Goal: Task Accomplishment & Management: Manage account settings

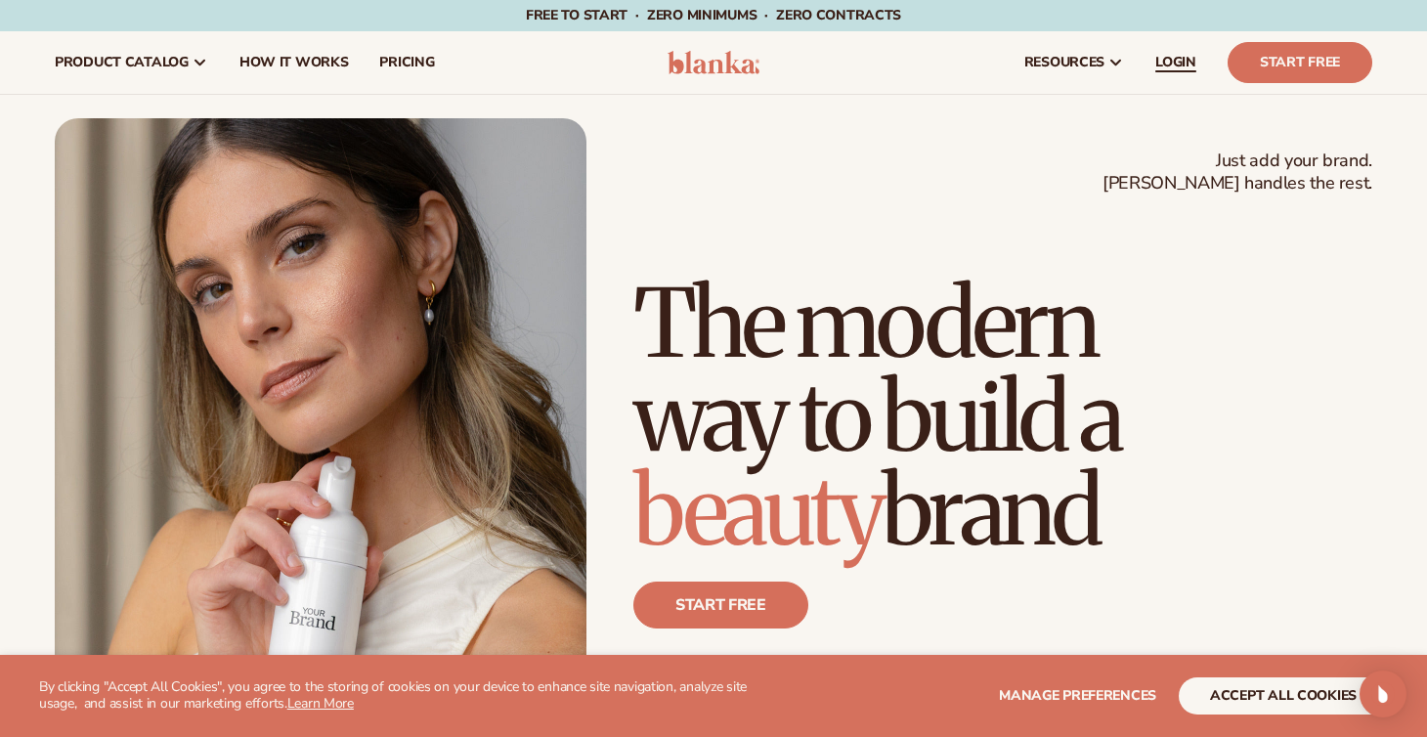
click at [1169, 56] on span "LOGIN" at bounding box center [1175, 63] width 41 height 16
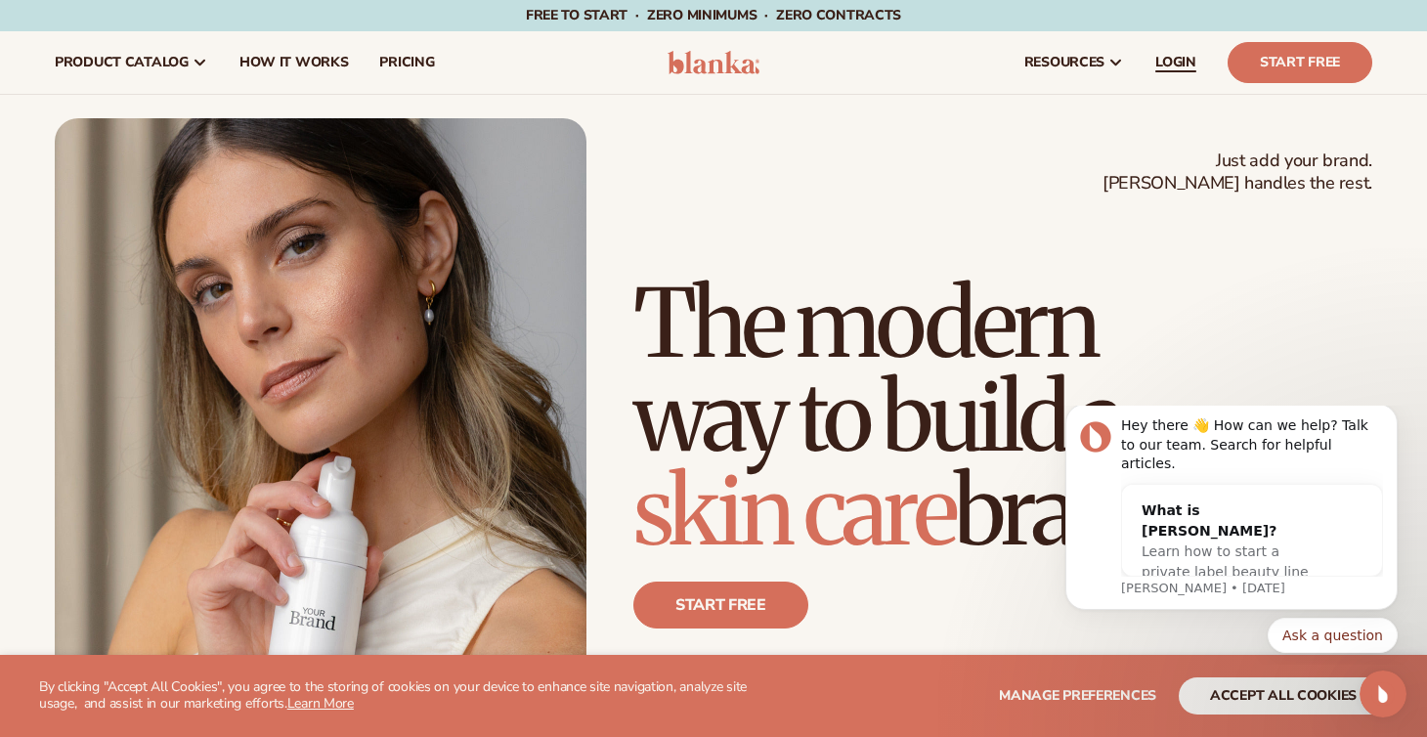
scroll to position [1, 0]
click at [1179, 57] on span "LOGIN" at bounding box center [1175, 62] width 41 height 16
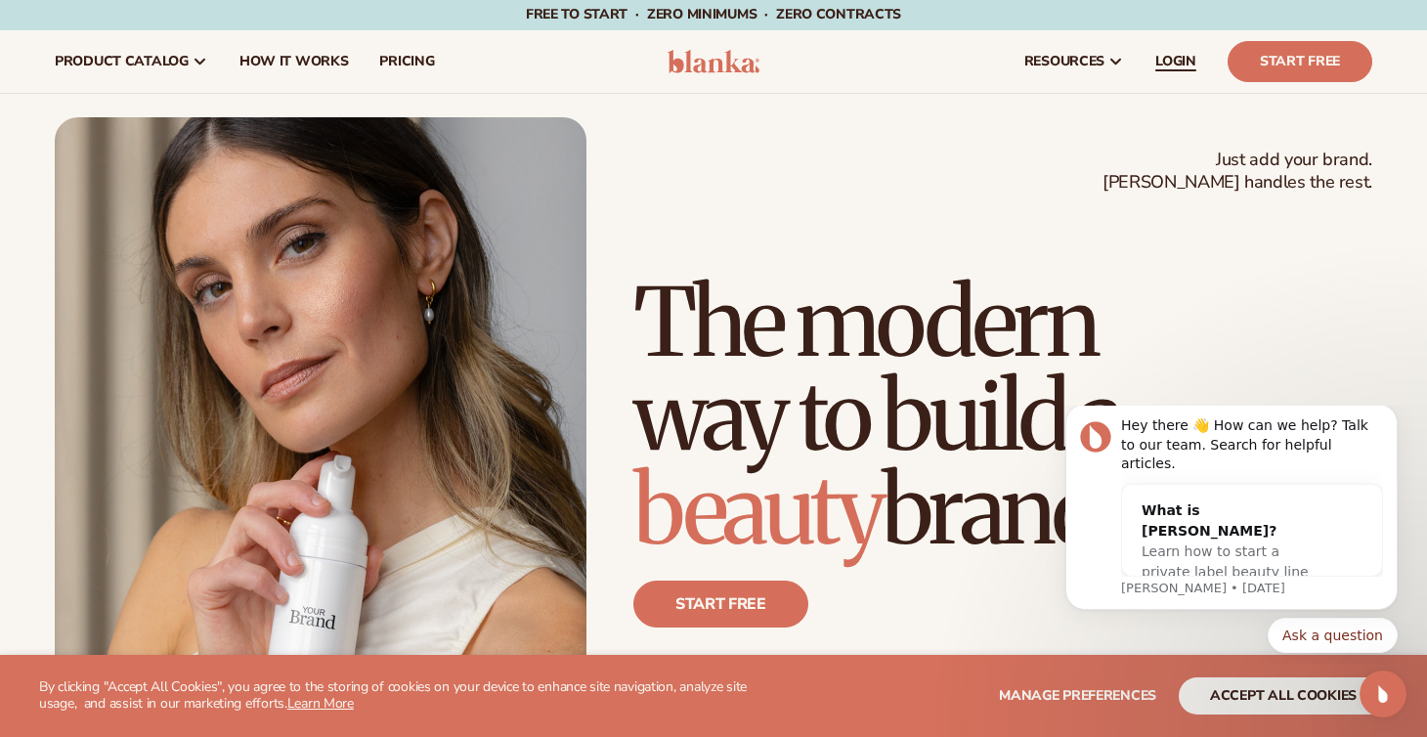
click at [1164, 62] on span "LOGIN" at bounding box center [1175, 62] width 41 height 16
click at [1176, 57] on span "LOGIN" at bounding box center [1175, 62] width 41 height 16
